Goal: Check status: Check status

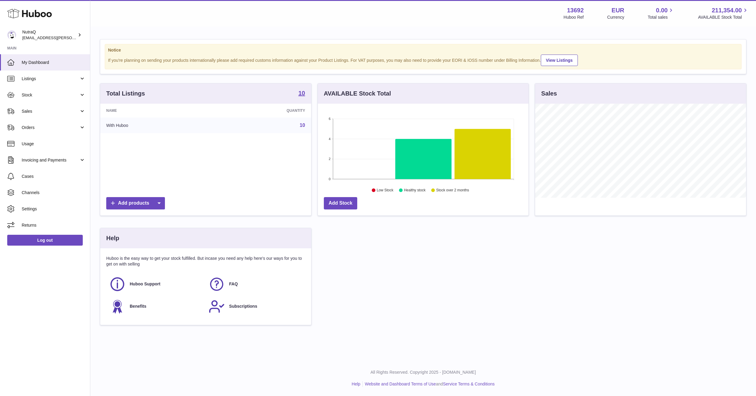
scroll to position [94, 211]
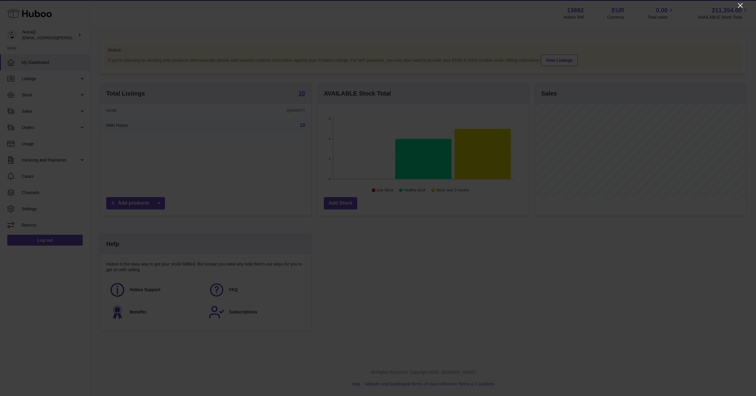
click at [740, 6] on icon "Close" at bounding box center [740, 5] width 7 height 7
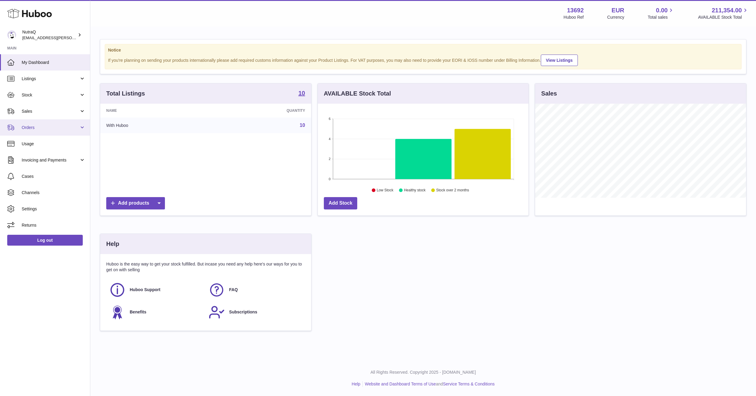
click at [50, 129] on span "Orders" at bounding box center [51, 128] width 58 height 6
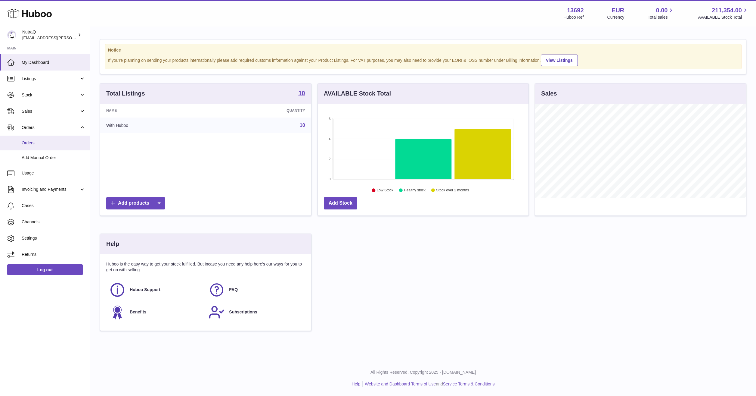
click at [52, 144] on span "Orders" at bounding box center [54, 143] width 64 height 6
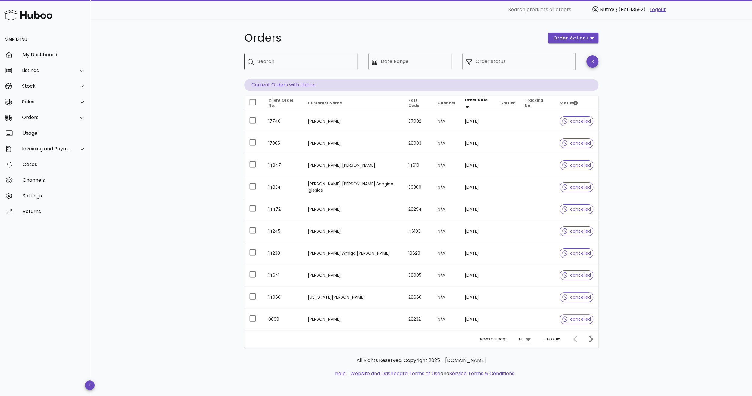
click at [290, 61] on input "Search" at bounding box center [304, 62] width 95 height 10
type input "***"
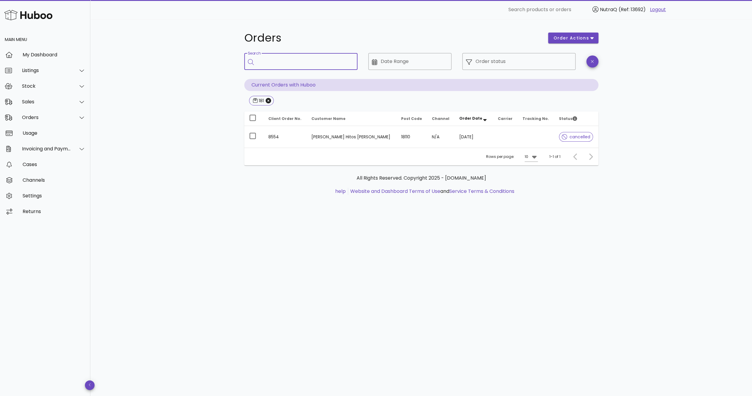
click at [290, 61] on input "Search" at bounding box center [304, 62] width 95 height 10
click at [590, 61] on span "button" at bounding box center [592, 61] width 12 height 5
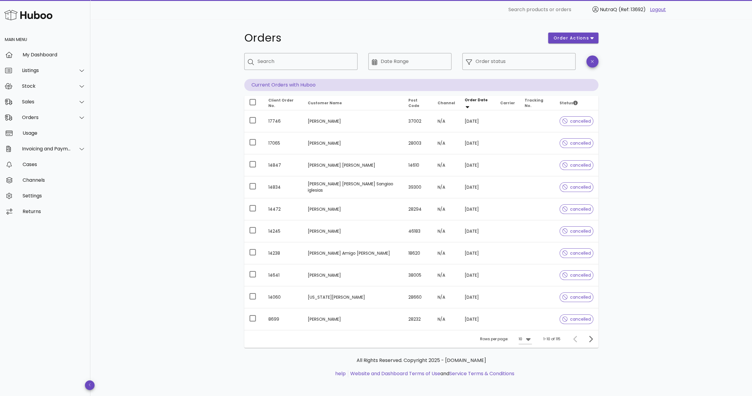
click at [294, 83] on p "Current Orders with Huboo" at bounding box center [421, 85] width 354 height 12
click at [591, 336] on icon "Next page" at bounding box center [591, 338] width 4 height 6
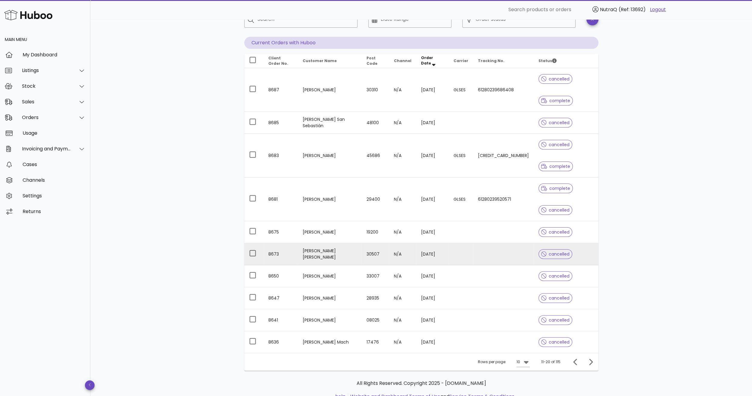
scroll to position [64, 0]
